Goal: Information Seeking & Learning: Learn about a topic

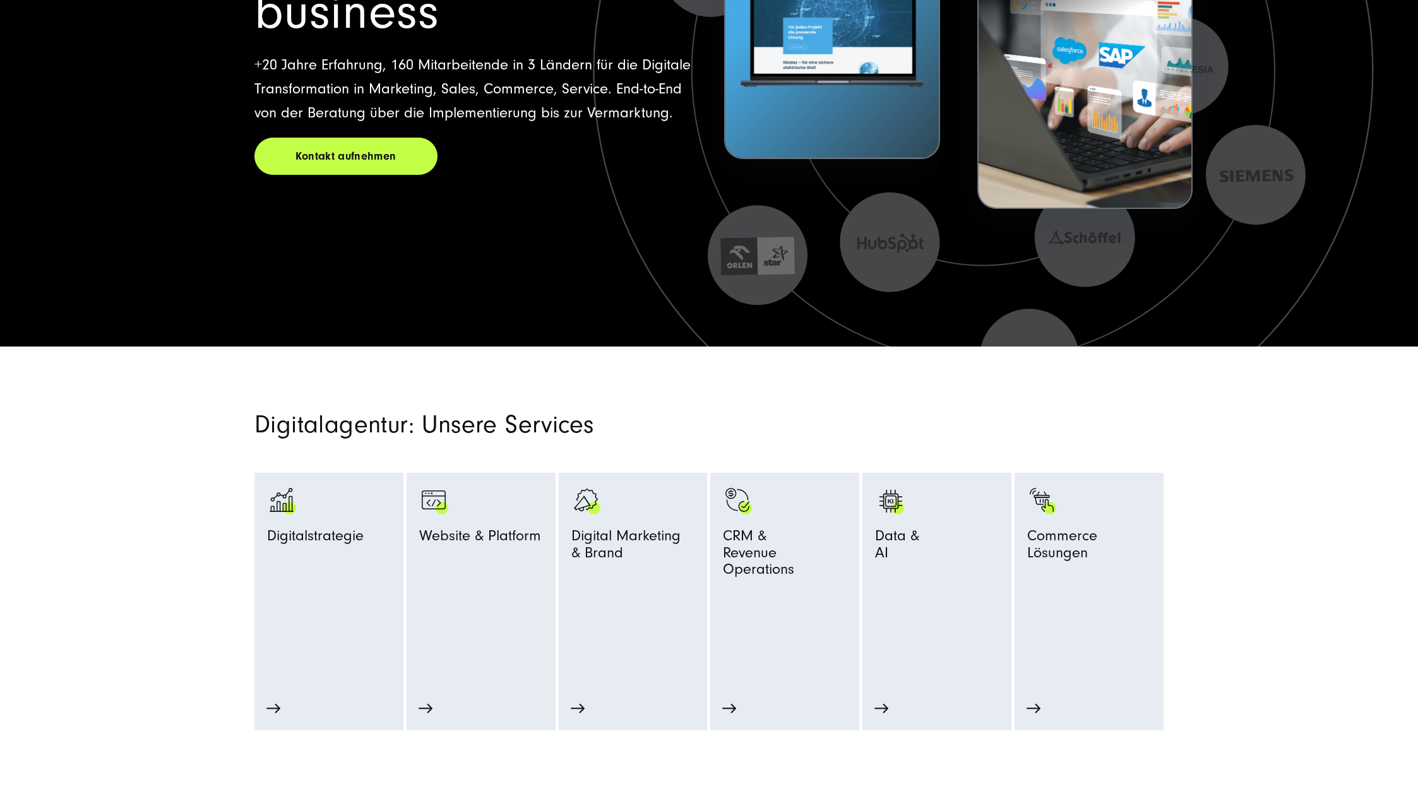
scroll to position [379, 0]
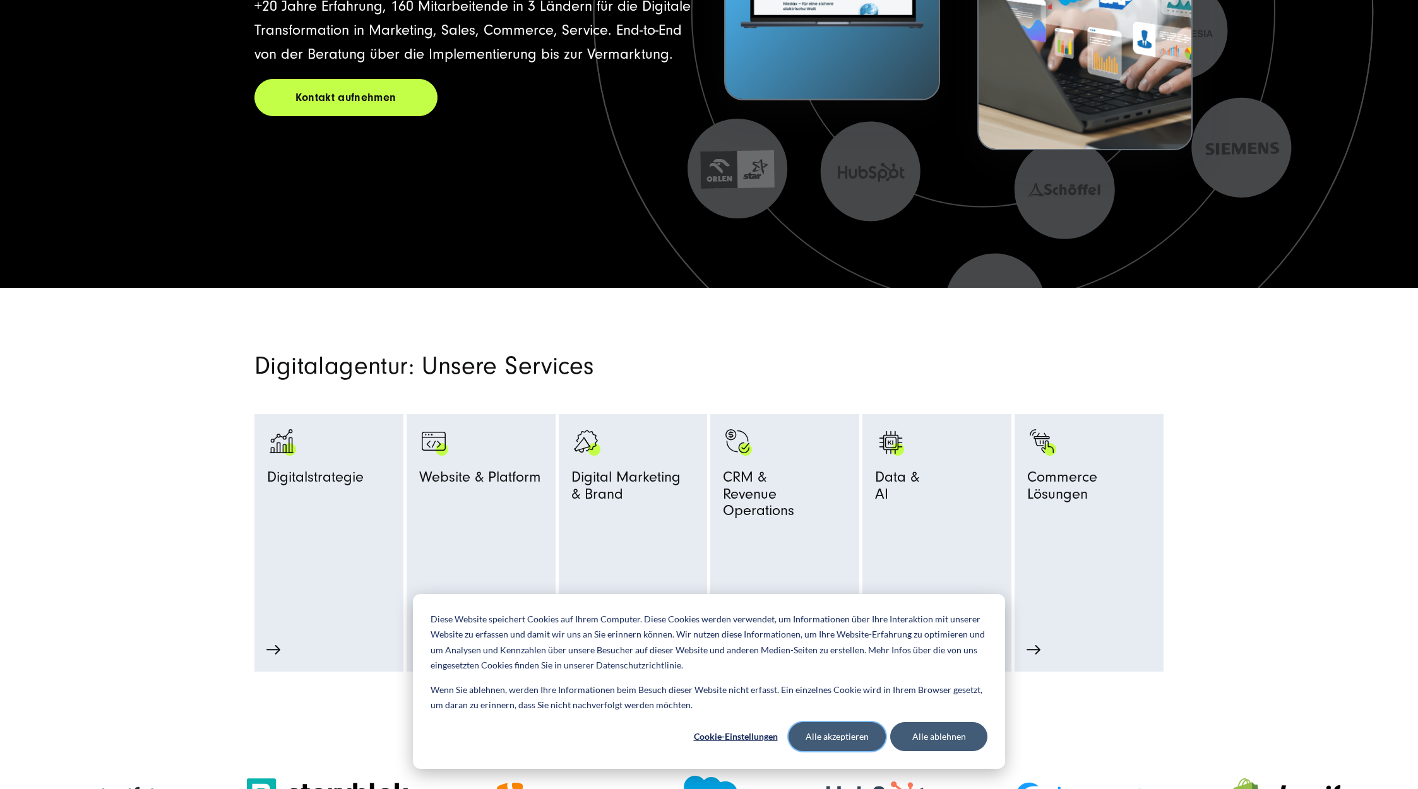
click at [854, 740] on button "Alle akzeptieren" at bounding box center [836, 736] width 97 height 29
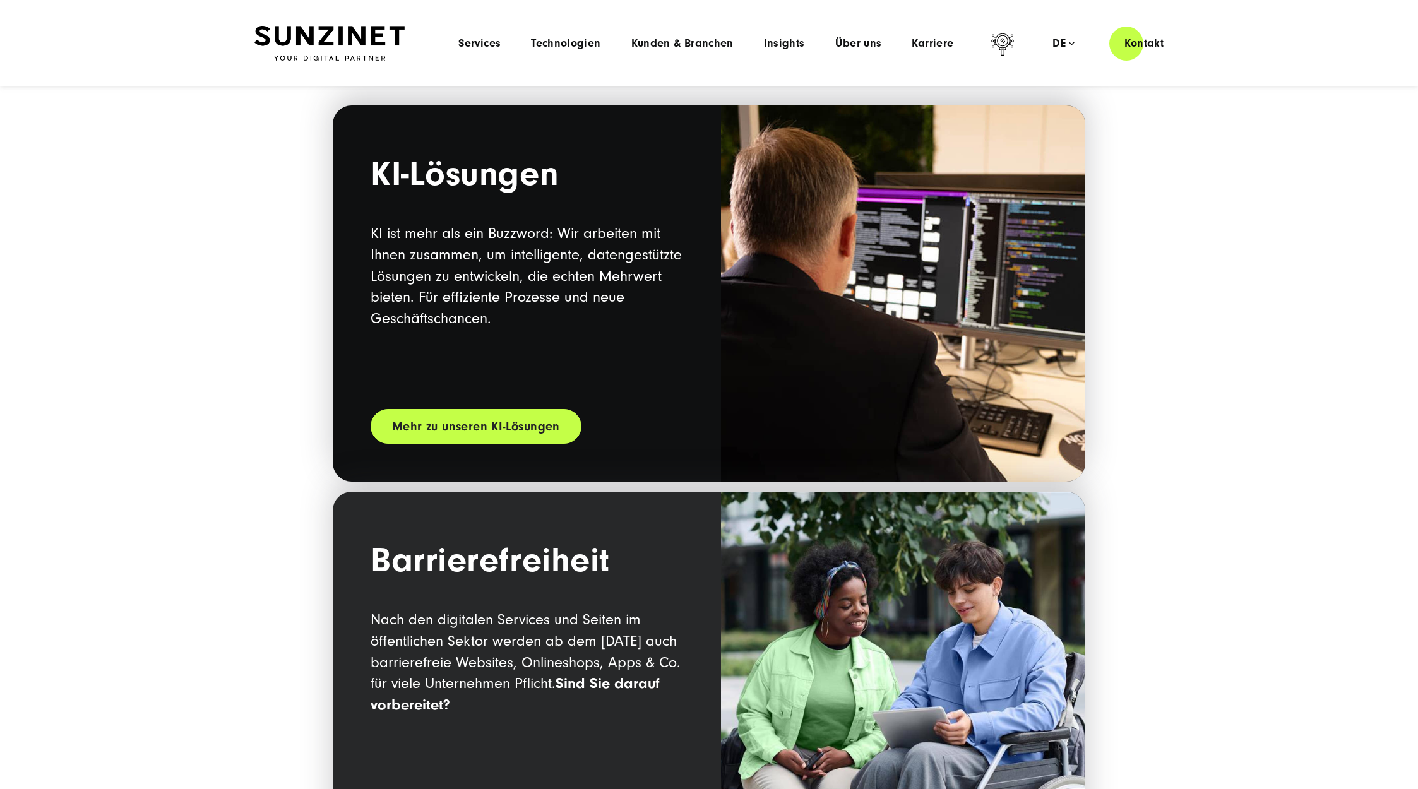
scroll to position [1389, 0]
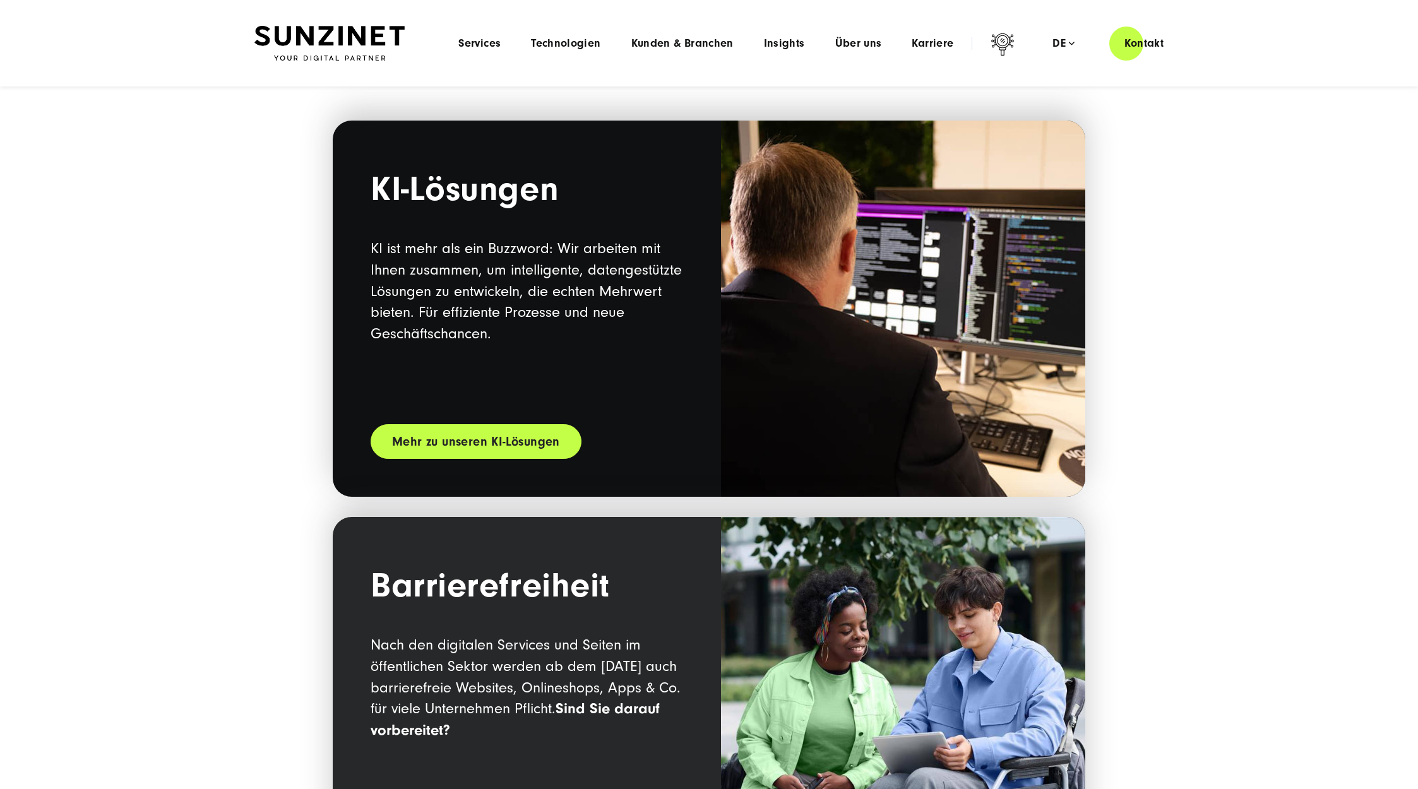
click at [451, 443] on link "Mehr zu unseren KI-Lösungen" at bounding box center [475, 441] width 211 height 35
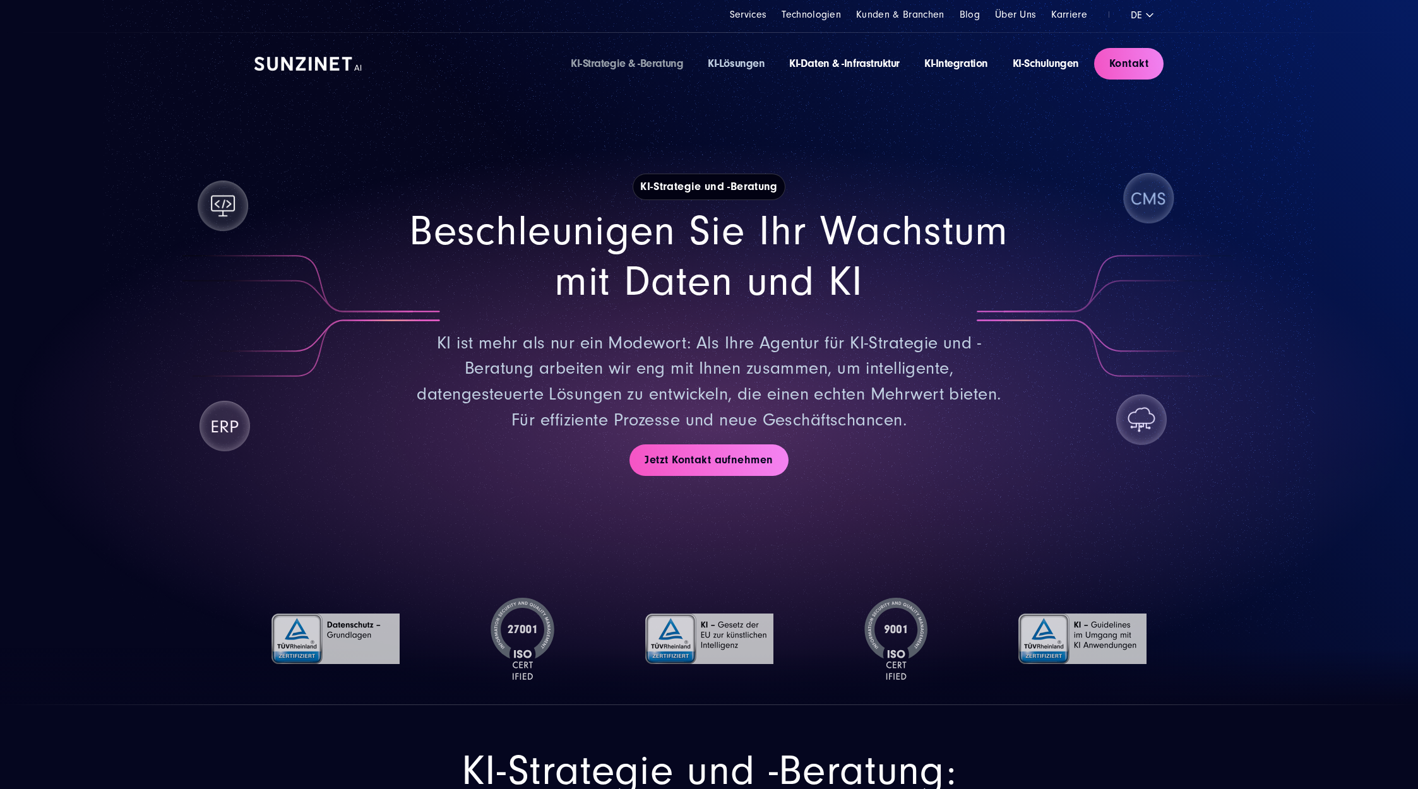
click at [728, 63] on link "KI-Lösungen" at bounding box center [736, 63] width 57 height 13
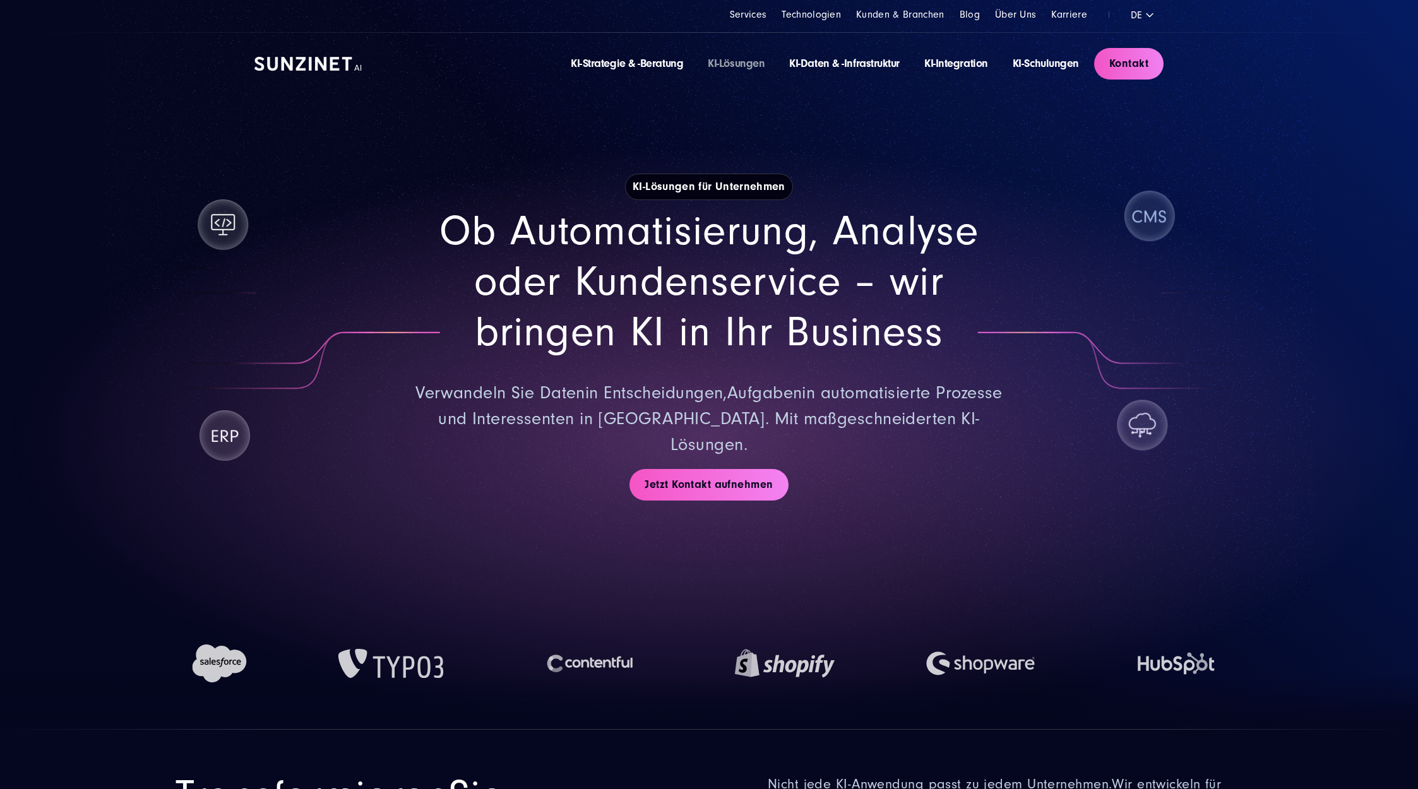
drag, startPoint x: 757, startPoint y: 670, endPoint x: 754, endPoint y: 192, distance: 477.8
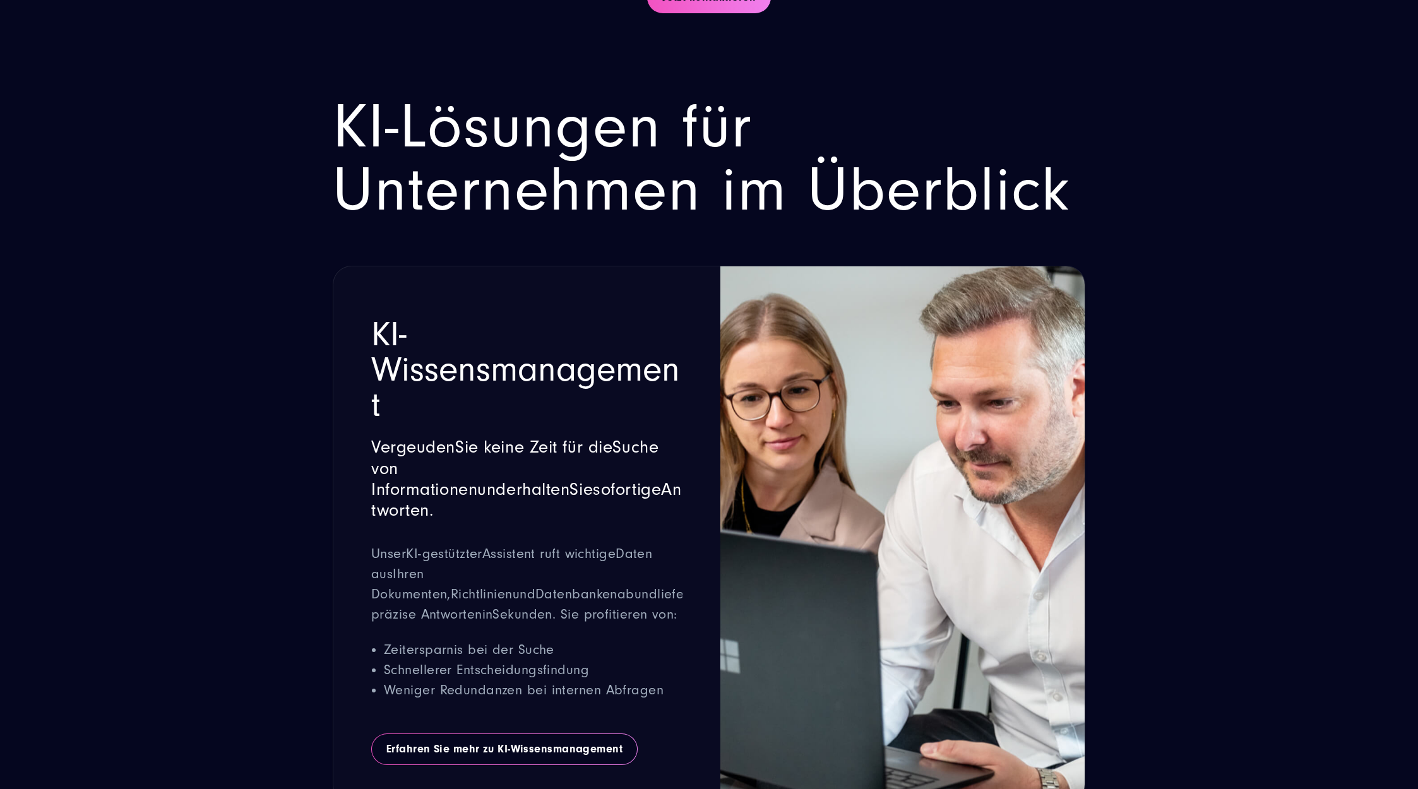
drag, startPoint x: 153, startPoint y: 343, endPoint x: 161, endPoint y: 550, distance: 207.8
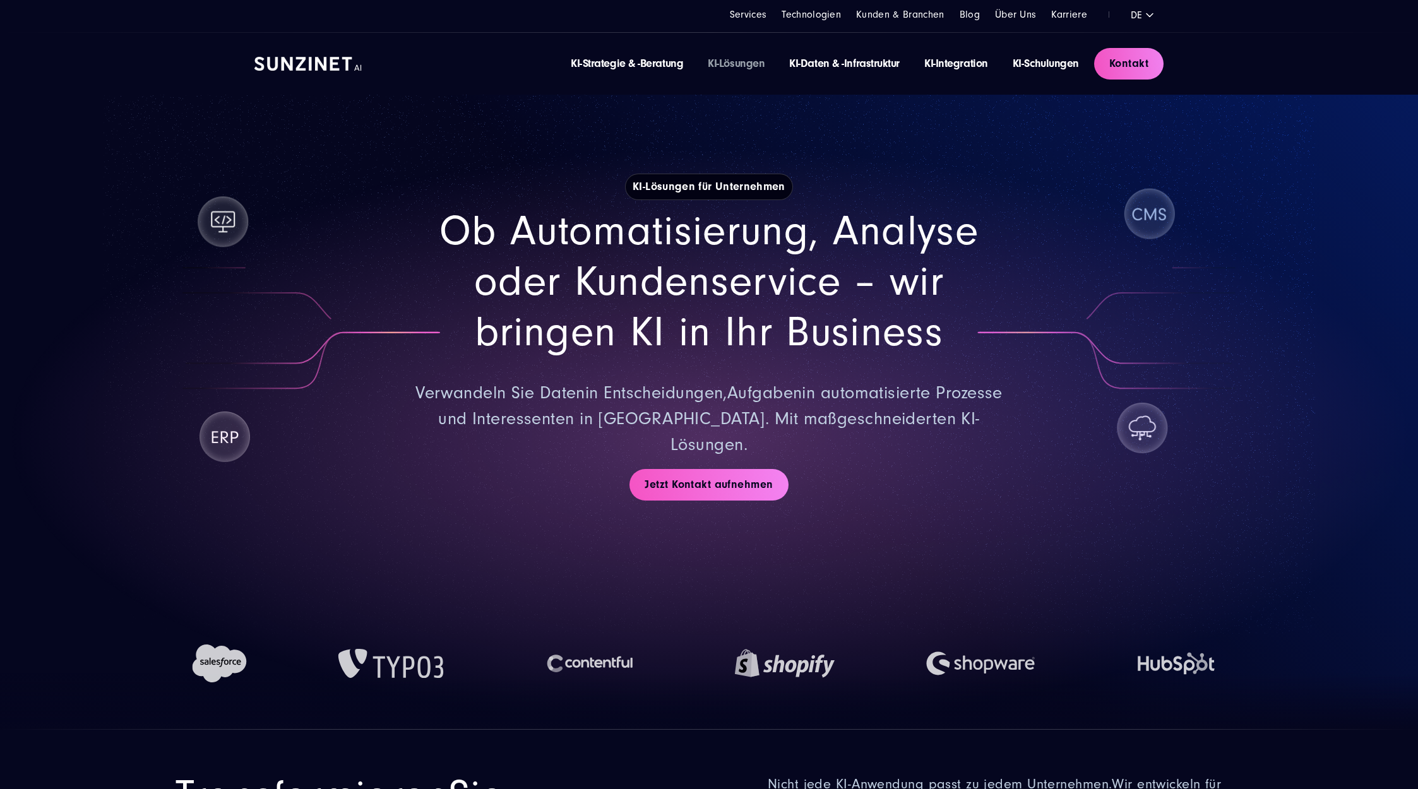
drag, startPoint x: 161, startPoint y: 550, endPoint x: 169, endPoint y: 251, distance: 299.9
